Goal: Check status: Check status

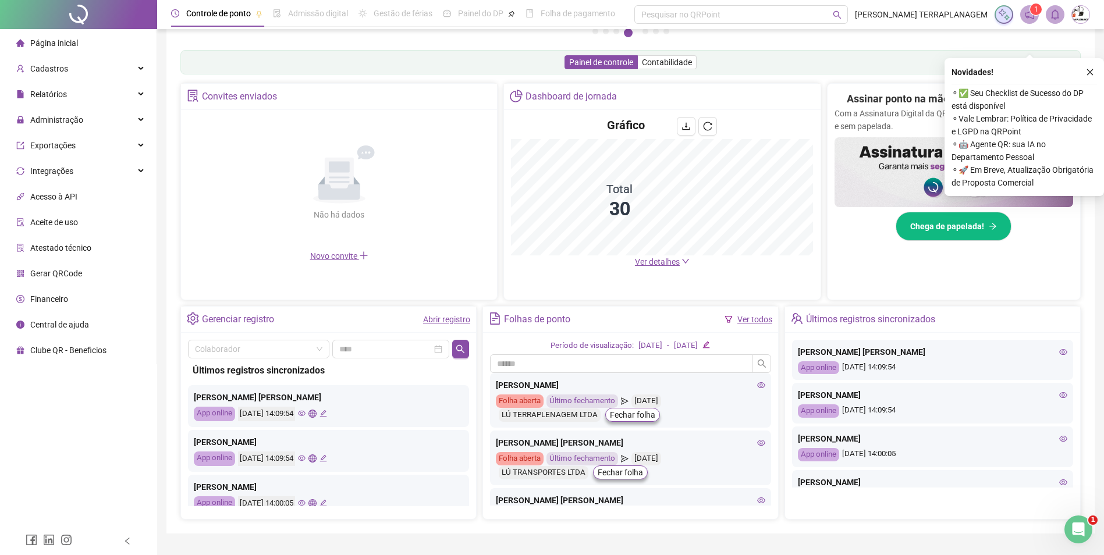
scroll to position [203, 0]
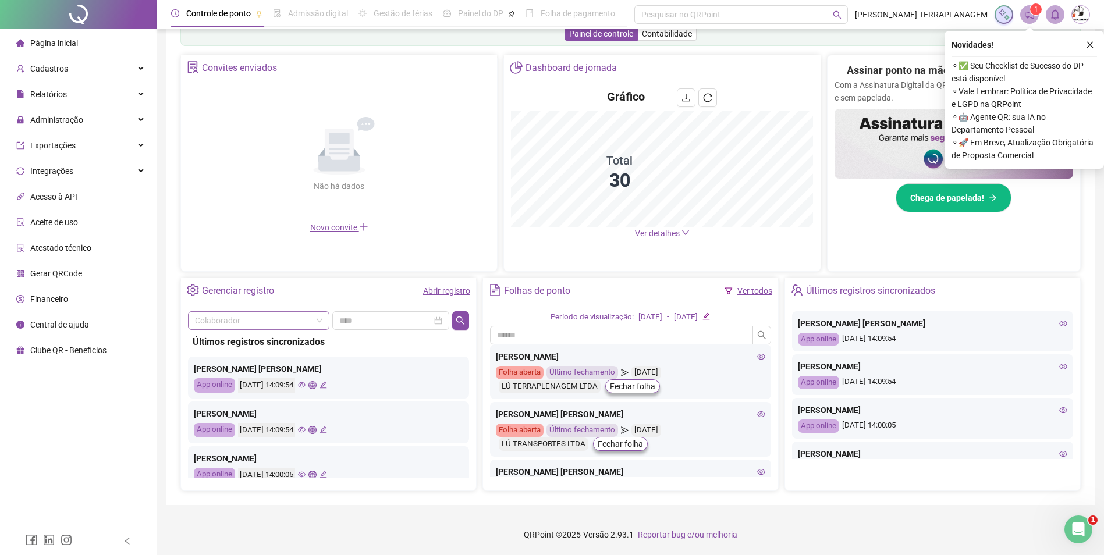
click at [242, 323] on input "search" at bounding box center [253, 320] width 117 height 17
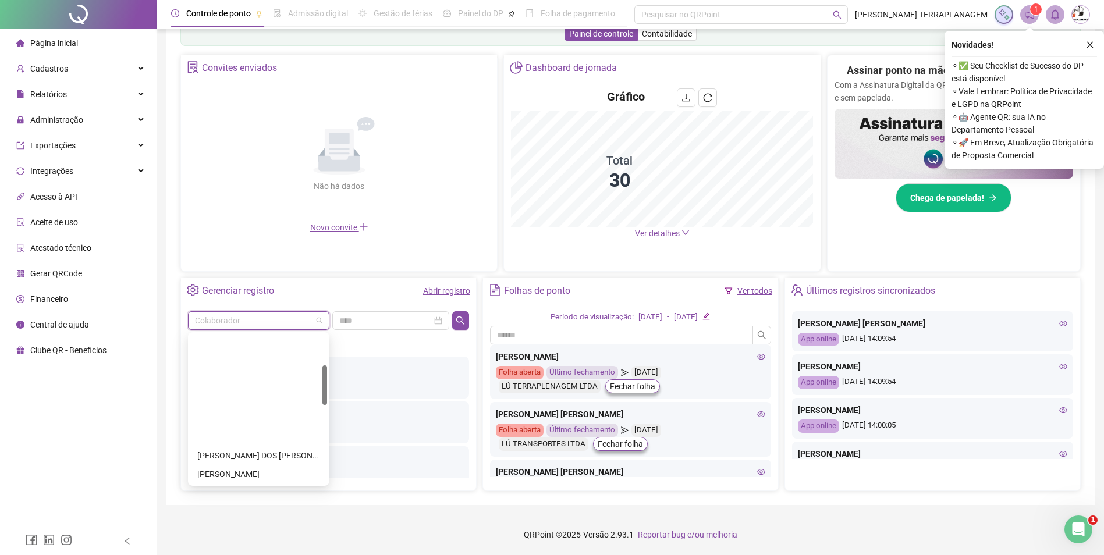
scroll to position [116, 0]
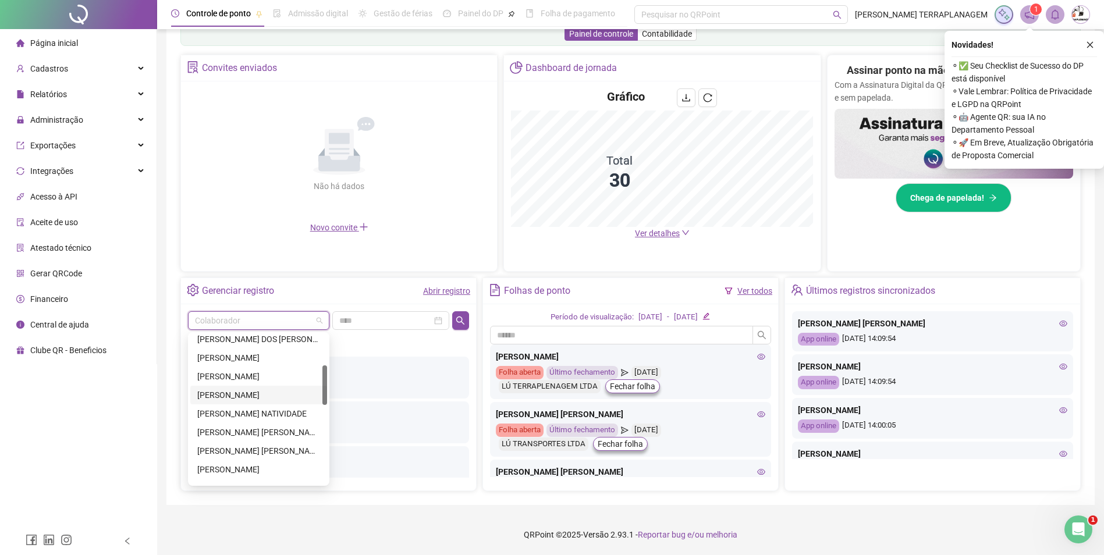
click at [251, 394] on div "[PERSON_NAME]" at bounding box center [258, 395] width 123 height 13
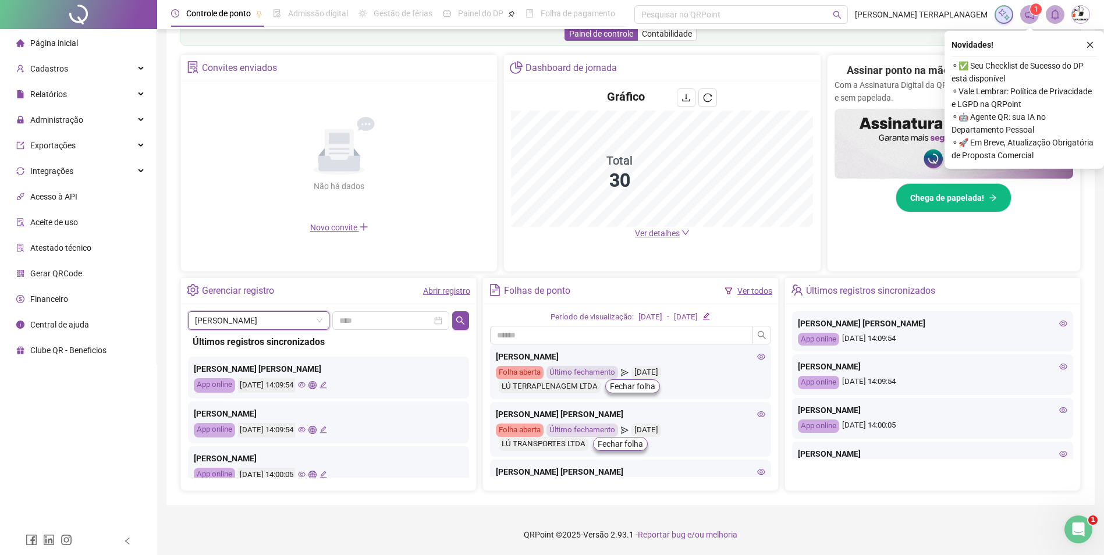
drag, startPoint x: 463, startPoint y: 321, endPoint x: 498, endPoint y: 357, distance: 50.2
click at [463, 322] on icon "search" at bounding box center [460, 320] width 9 height 9
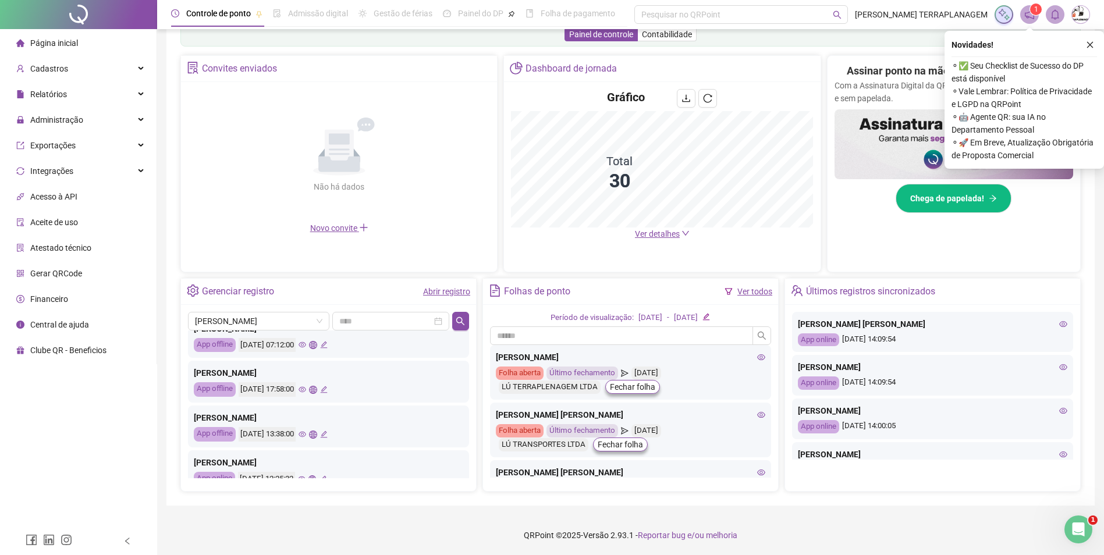
scroll to position [0, 0]
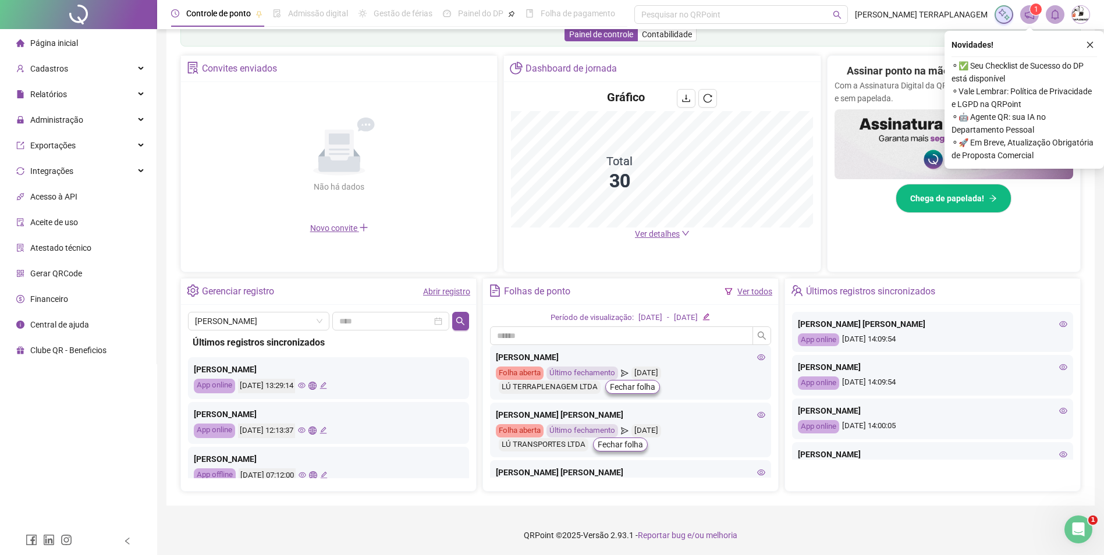
click at [442, 290] on link "Abrir registro" at bounding box center [446, 291] width 47 height 9
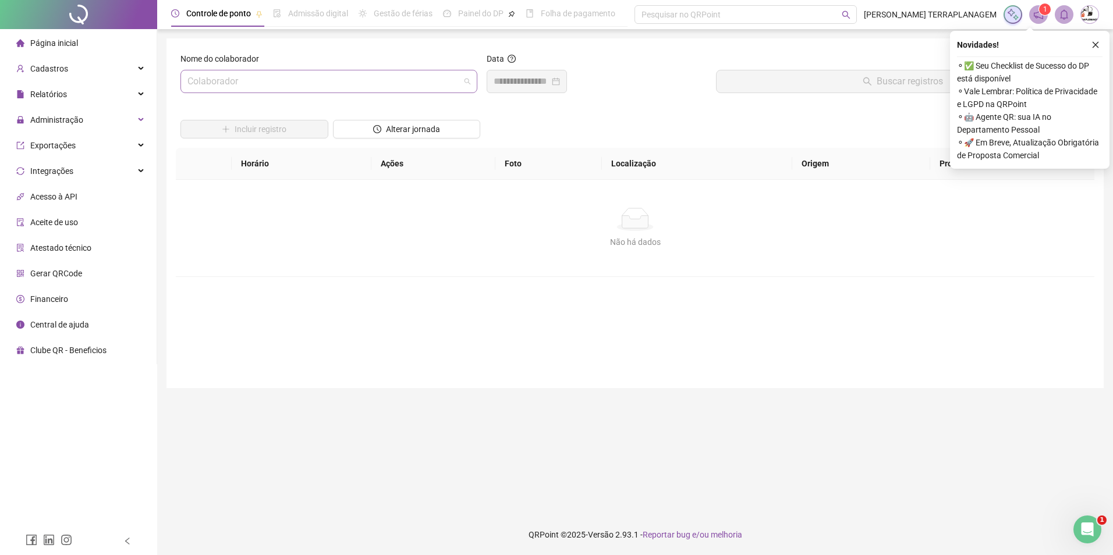
click at [292, 76] on input "search" at bounding box center [323, 81] width 272 height 22
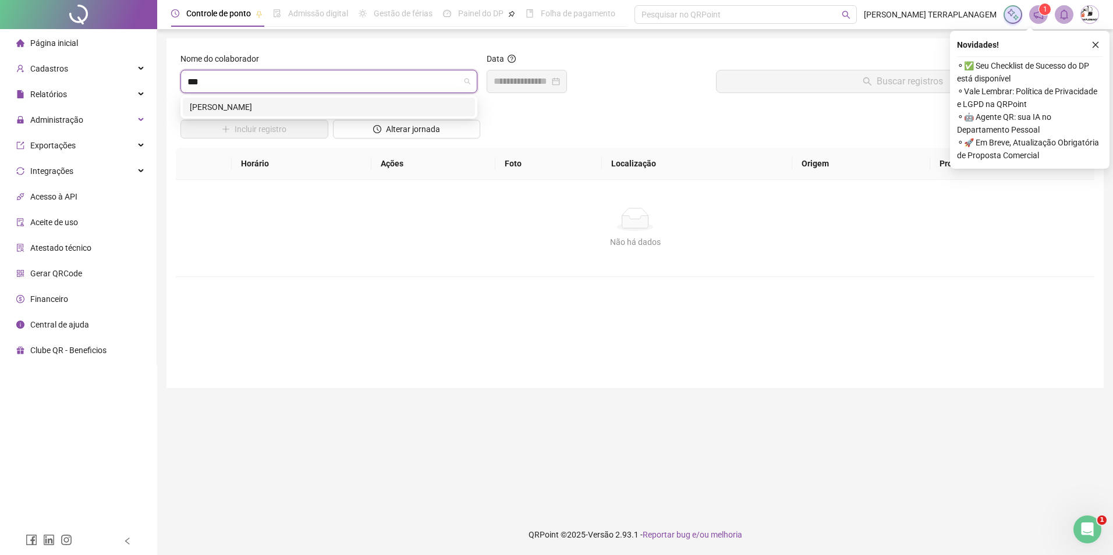
type input "***"
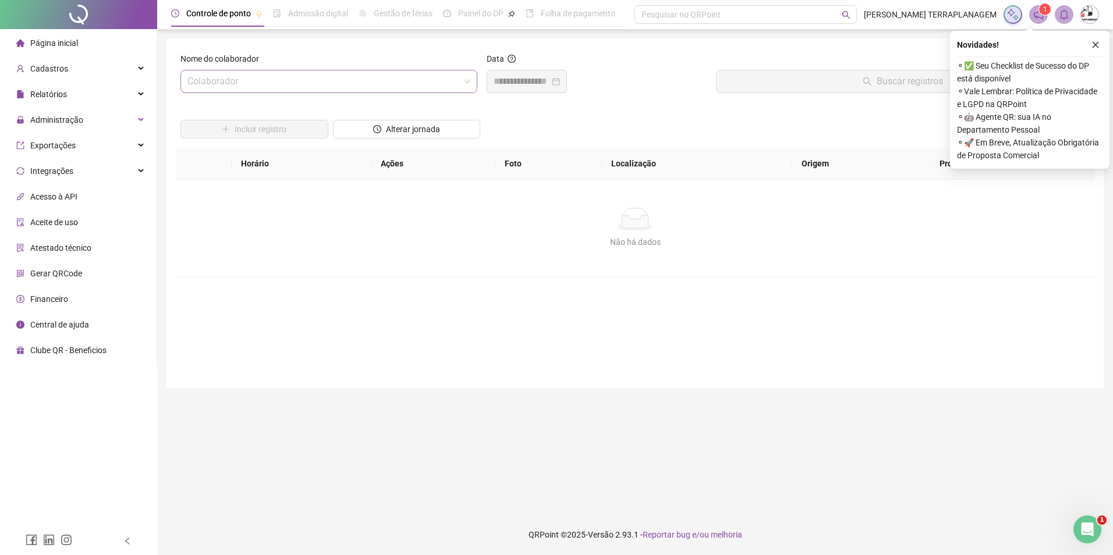
drag, startPoint x: 285, startPoint y: 111, endPoint x: 318, endPoint y: 88, distance: 40.2
click at [285, 112] on div at bounding box center [254, 110] width 148 height 17
click at [321, 84] on input "search" at bounding box center [323, 81] width 272 height 22
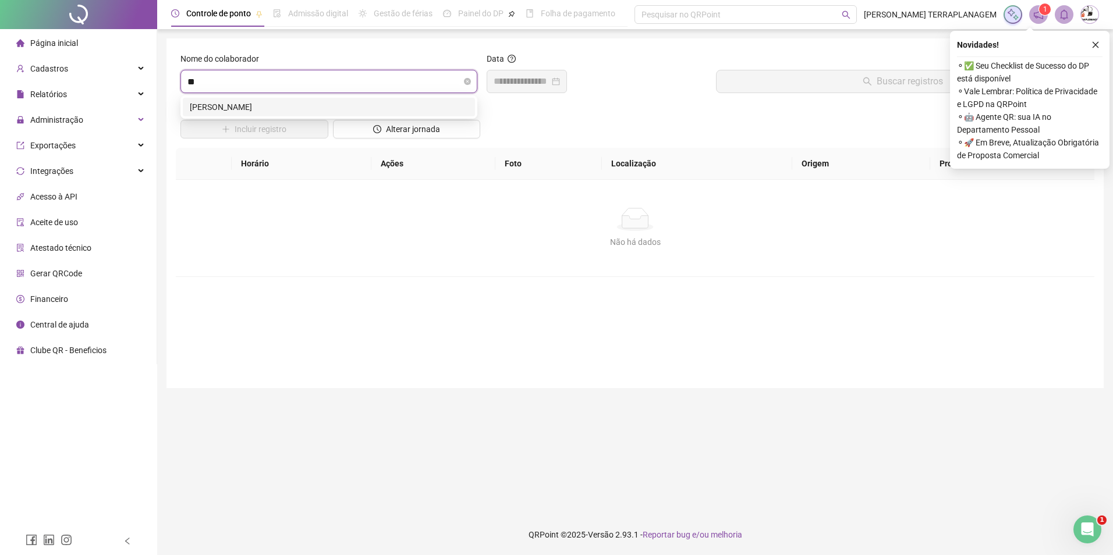
type input "***"
drag, startPoint x: 281, startPoint y: 104, endPoint x: 554, endPoint y: 79, distance: 273.6
click at [281, 105] on div "[PERSON_NAME]" at bounding box center [329, 107] width 278 height 13
click at [546, 85] on input at bounding box center [522, 82] width 56 height 14
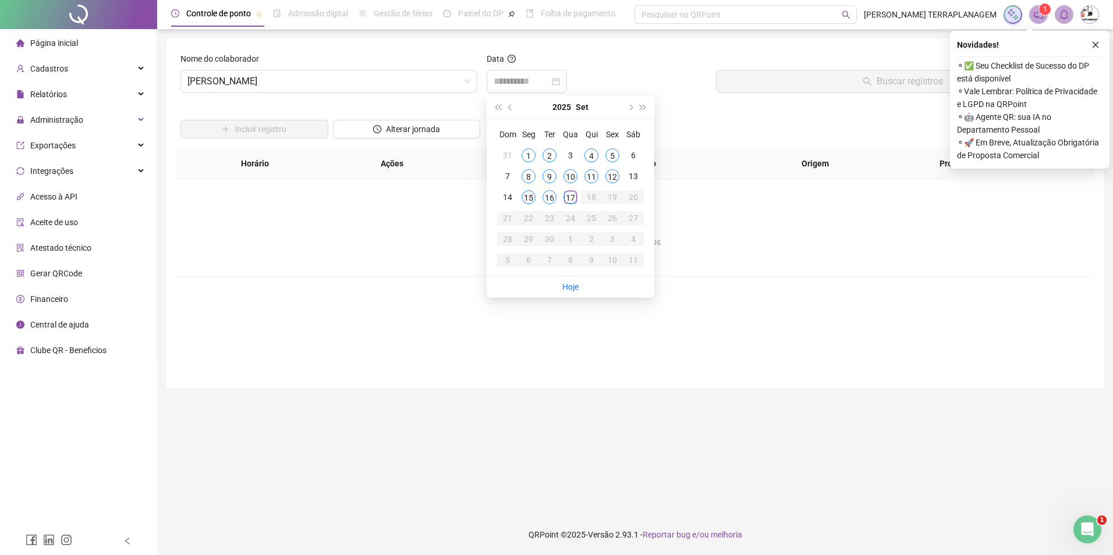
click at [529, 198] on div "15" at bounding box center [529, 197] width 14 height 14
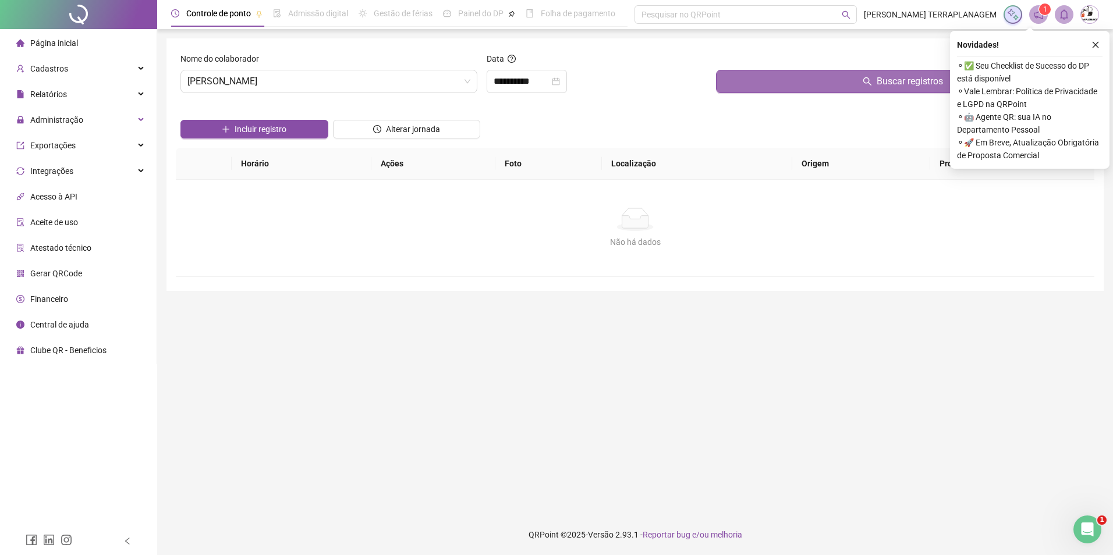
click at [827, 82] on button "Buscar registros" at bounding box center [903, 81] width 374 height 23
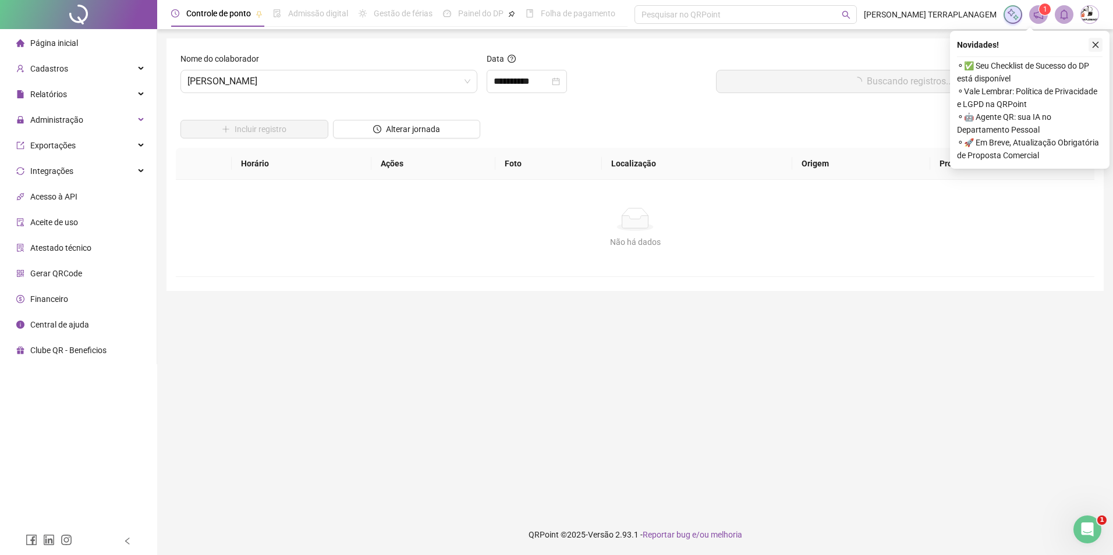
click at [1097, 44] on icon "close" at bounding box center [1095, 45] width 8 height 8
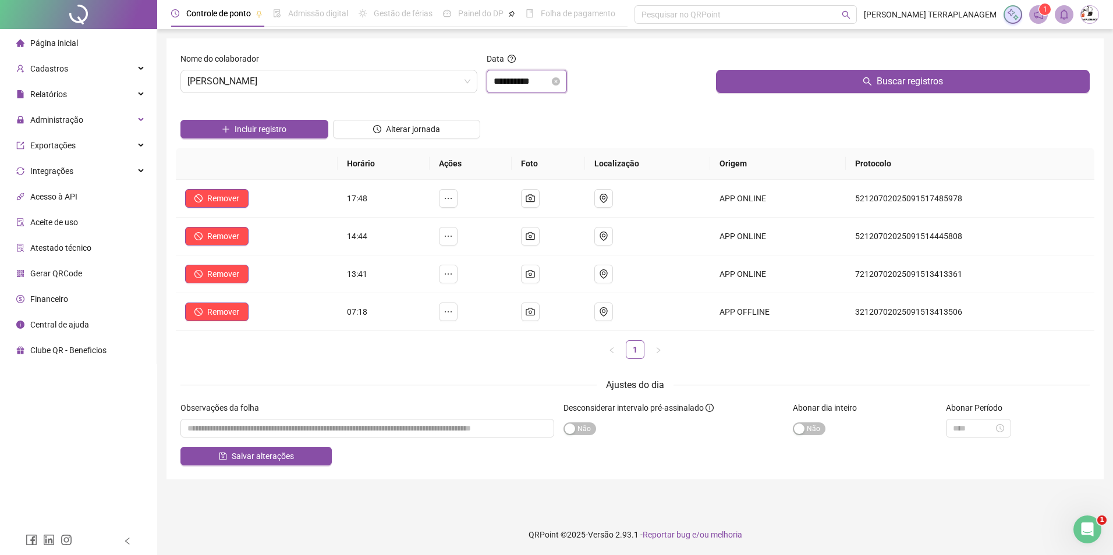
click at [534, 84] on input "**********" at bounding box center [522, 82] width 56 height 14
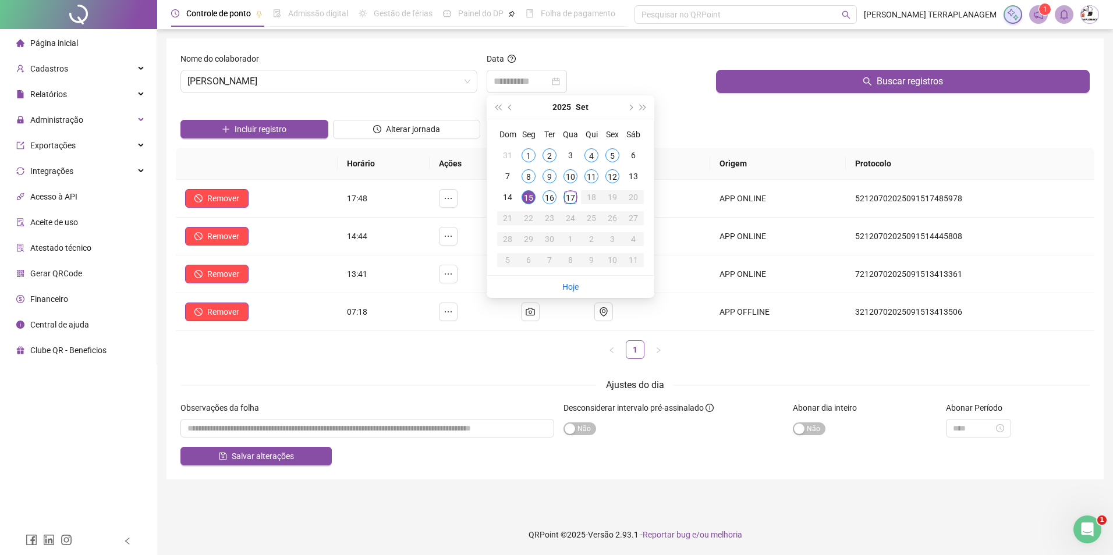
click at [544, 193] on div "16" at bounding box center [549, 197] width 14 height 14
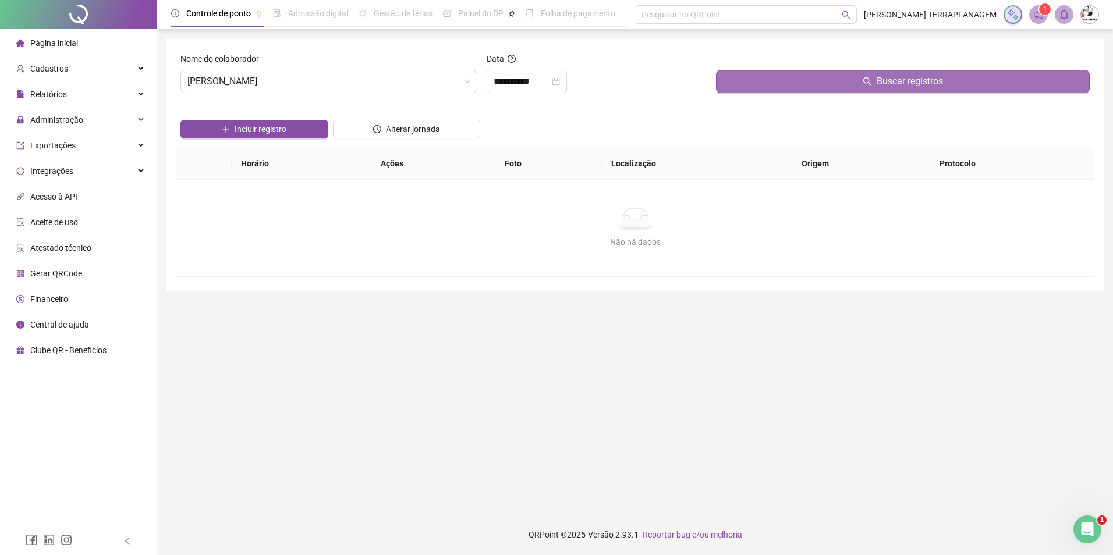
click at [749, 87] on button "Buscar registros" at bounding box center [903, 81] width 374 height 23
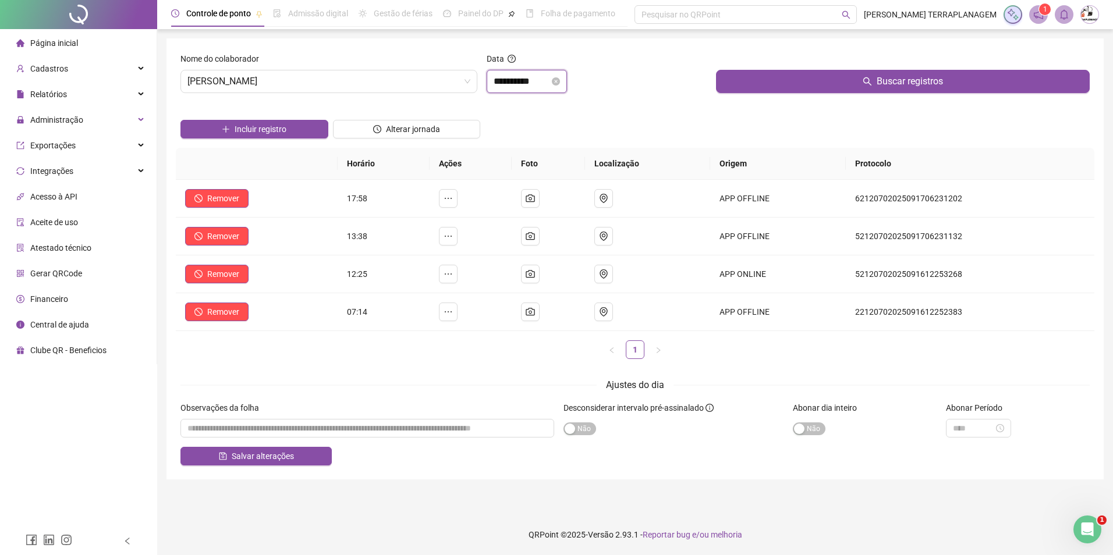
click at [512, 87] on input "**********" at bounding box center [522, 82] width 56 height 14
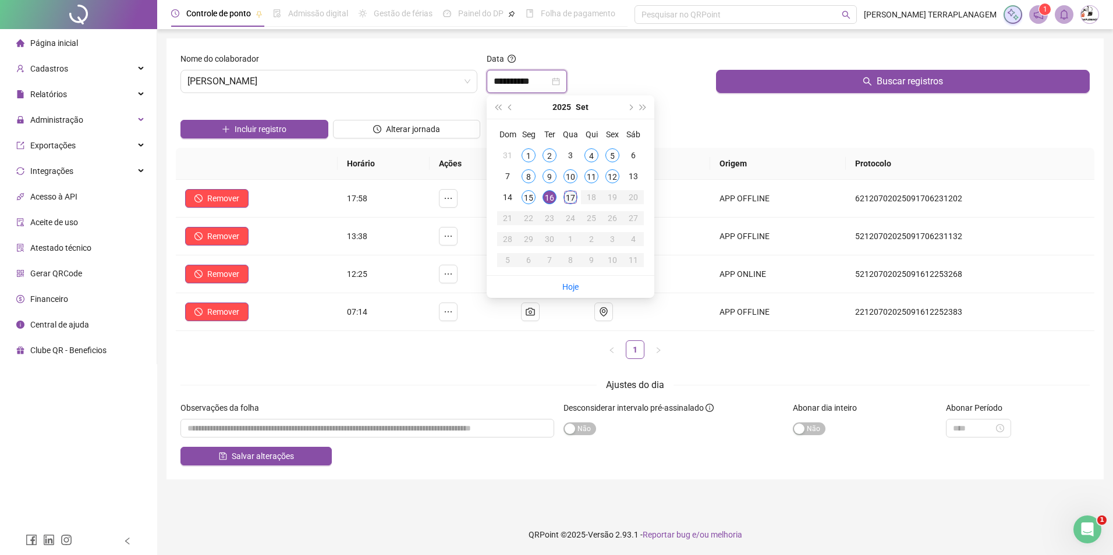
type input "**********"
click at [568, 196] on div "17" at bounding box center [570, 197] width 14 height 14
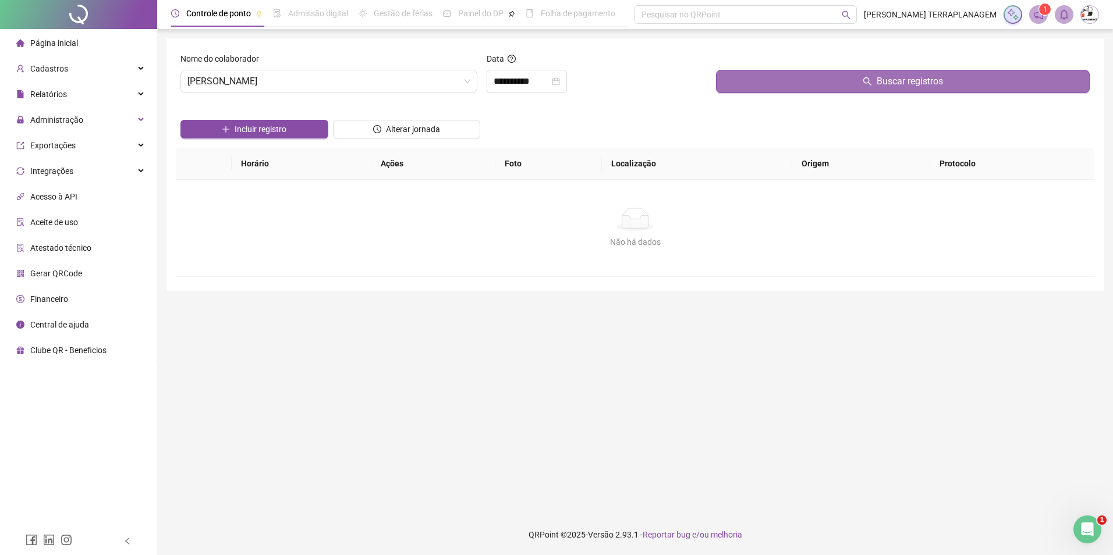
click at [754, 89] on button "Buscar registros" at bounding box center [903, 81] width 374 height 23
